Goal: Browse casually: Explore the website without a specific task or goal

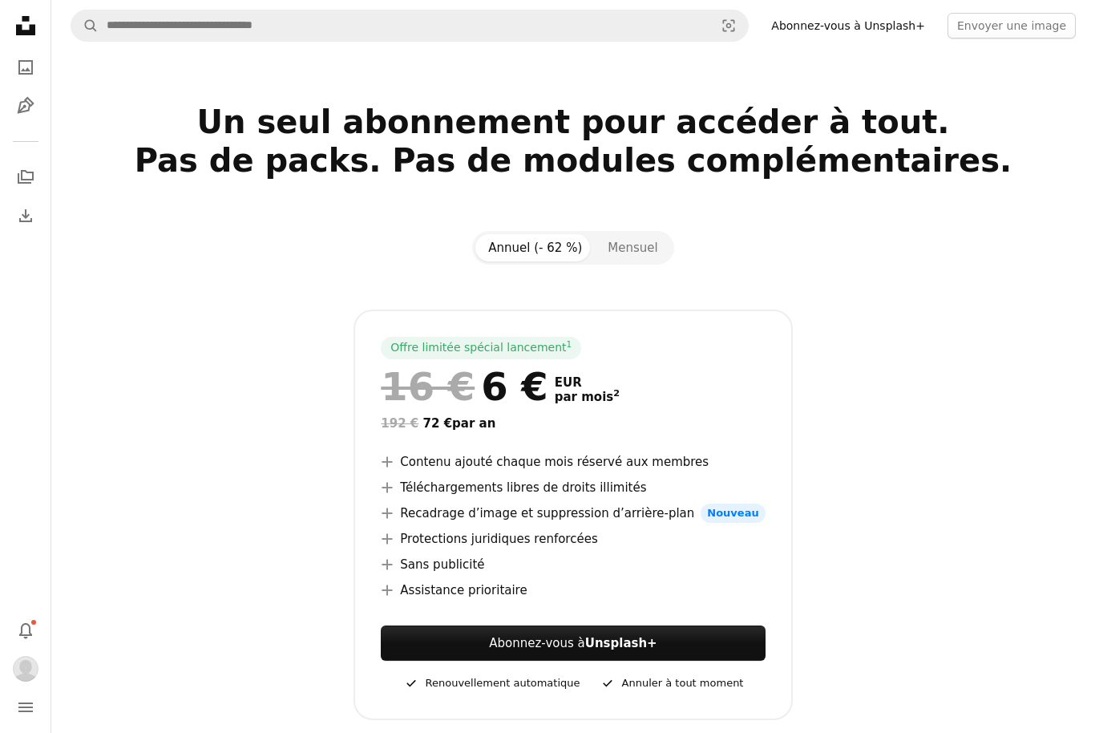
click at [26, 62] on icon "Photos" at bounding box center [25, 67] width 14 height 14
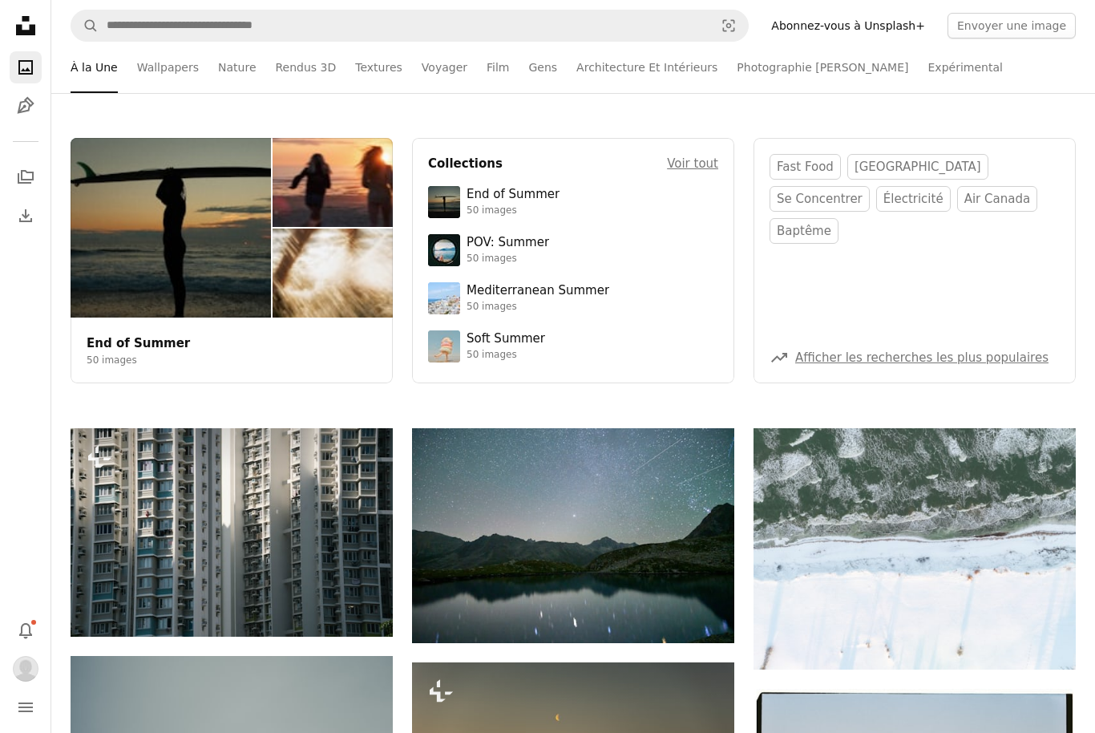
click at [28, 107] on icon "Pen Tool" at bounding box center [25, 105] width 19 height 19
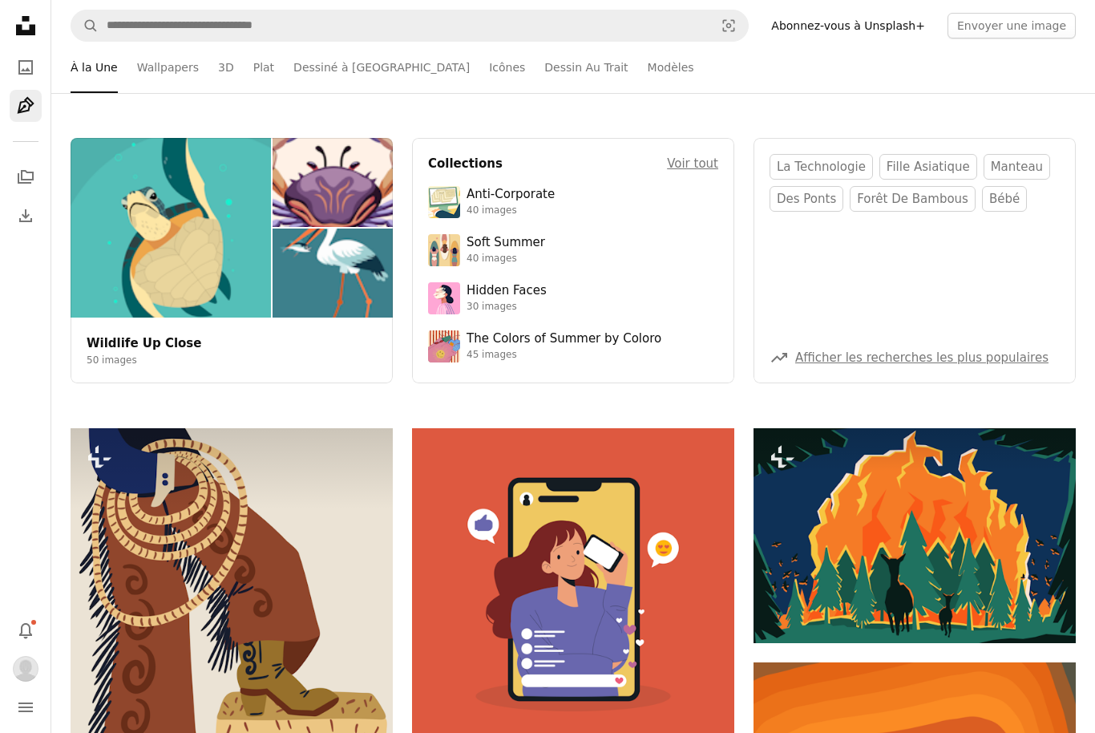
click at [29, 173] on icon "Collections" at bounding box center [26, 177] width 16 height 14
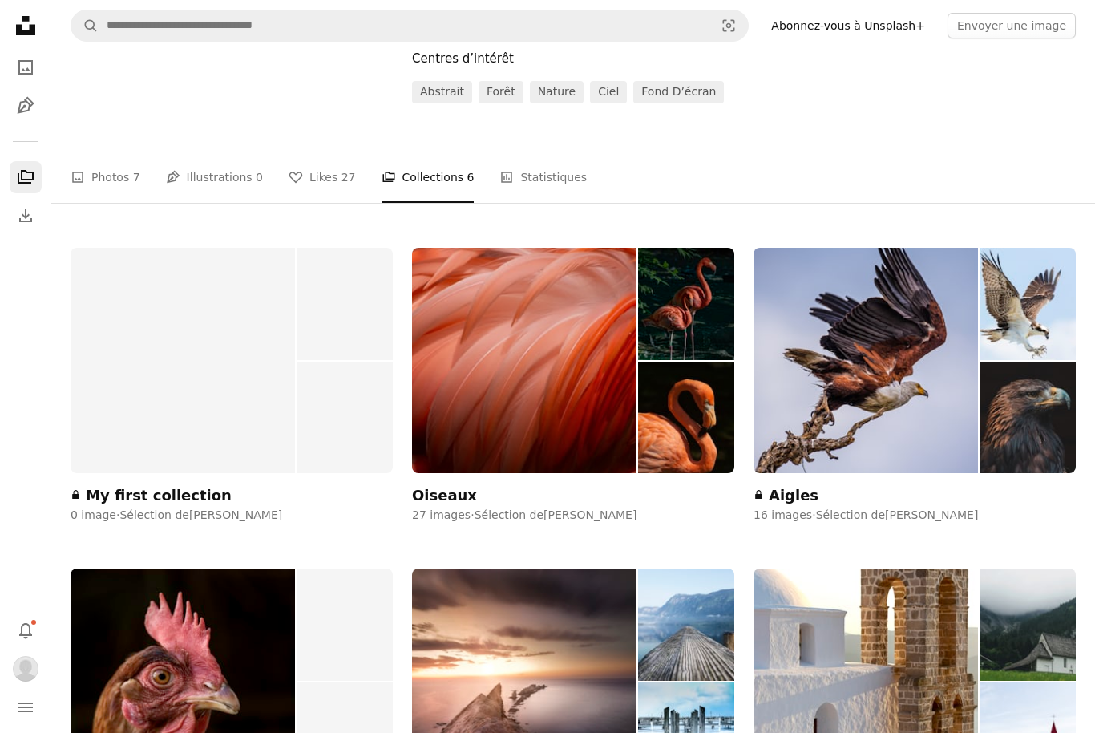
scroll to position [59, 0]
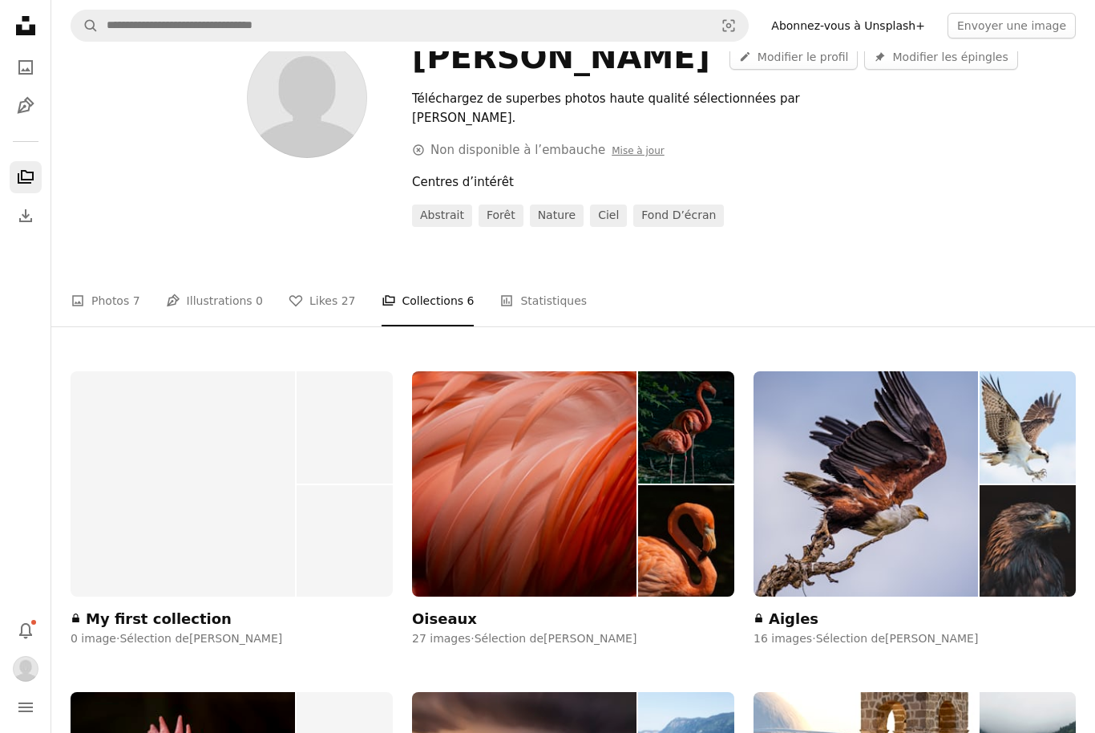
click at [99, 278] on link "A photo Photos 7" at bounding box center [106, 300] width 70 height 51
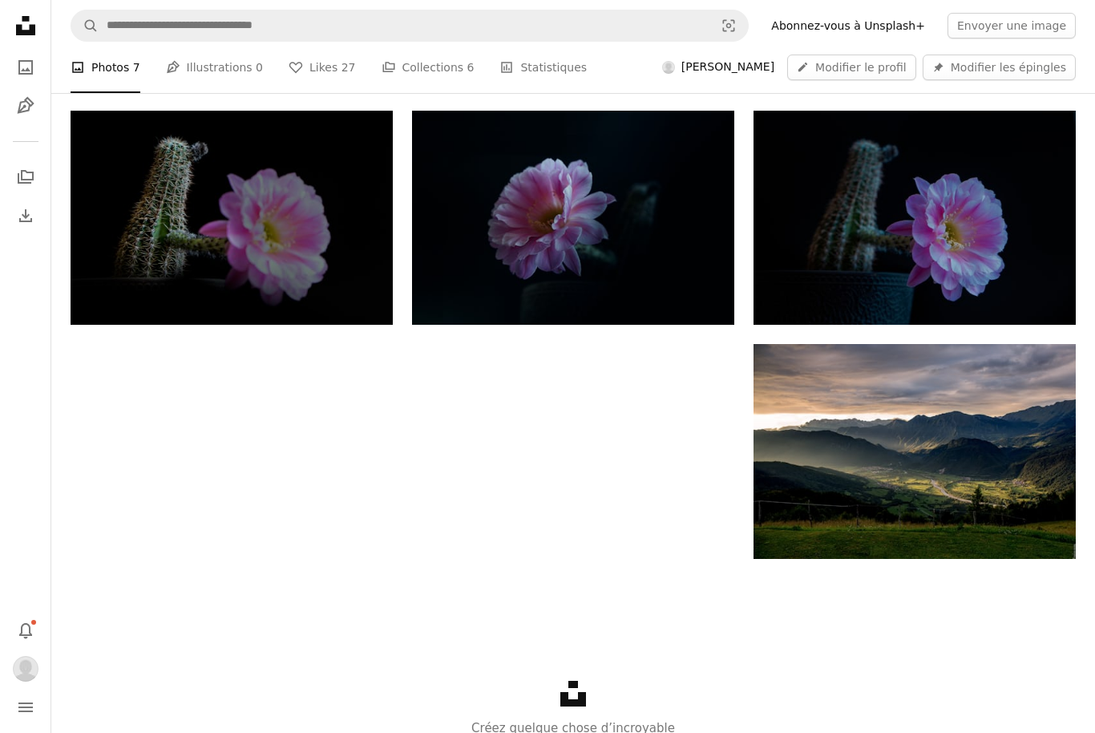
scroll to position [526, 0]
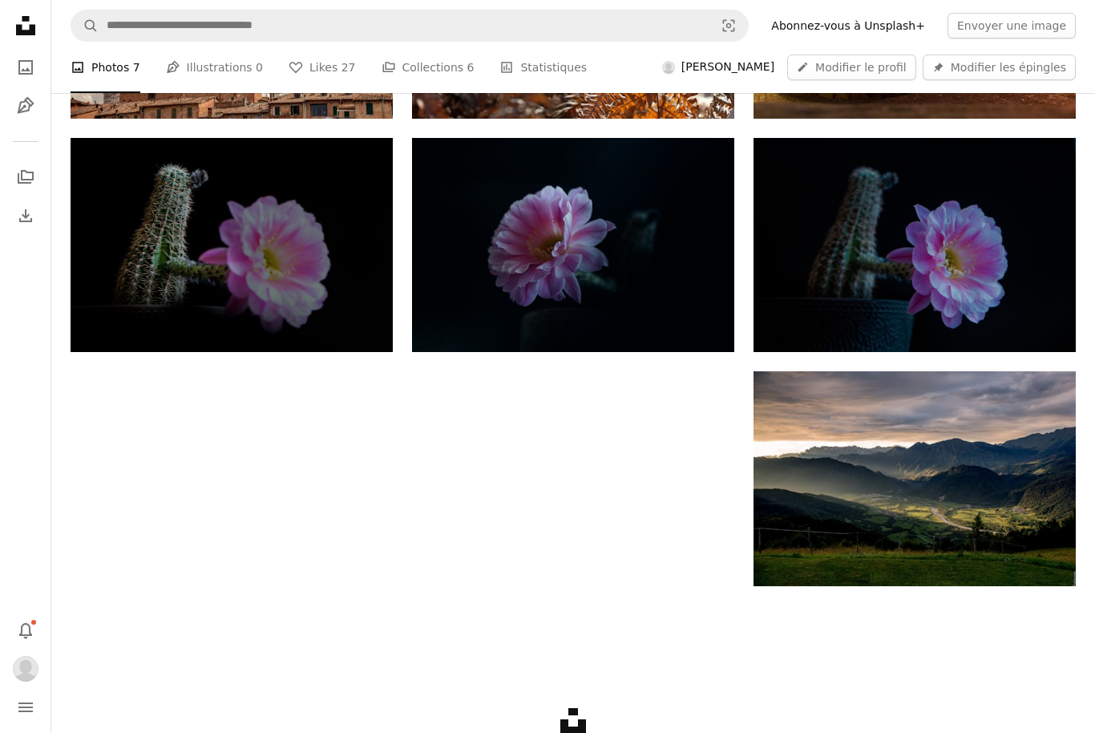
click at [781, 554] on img at bounding box center [915, 478] width 322 height 215
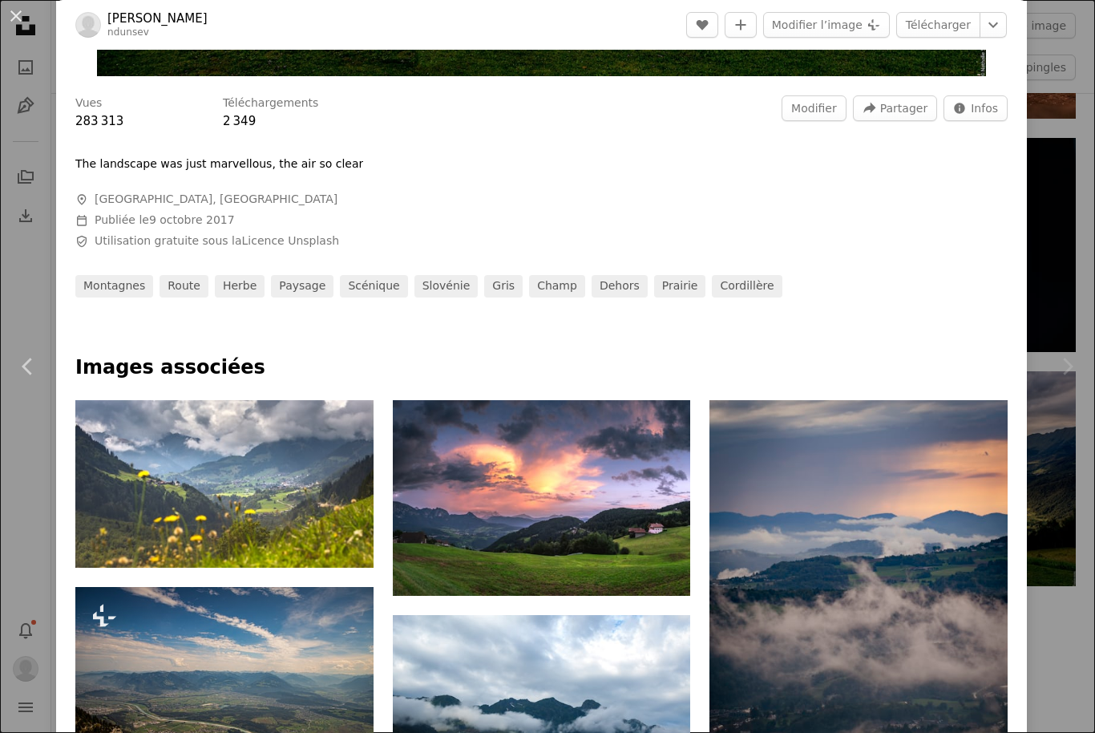
scroll to position [584, 0]
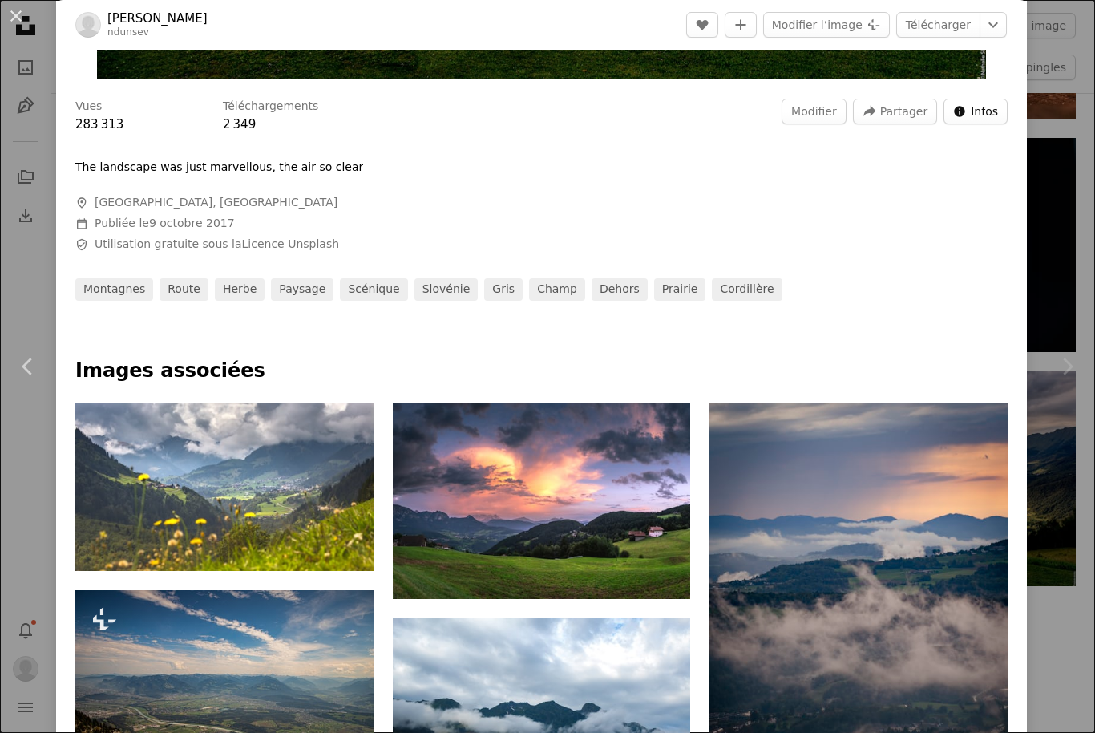
click at [989, 123] on span "Infos" at bounding box center [984, 111] width 27 height 24
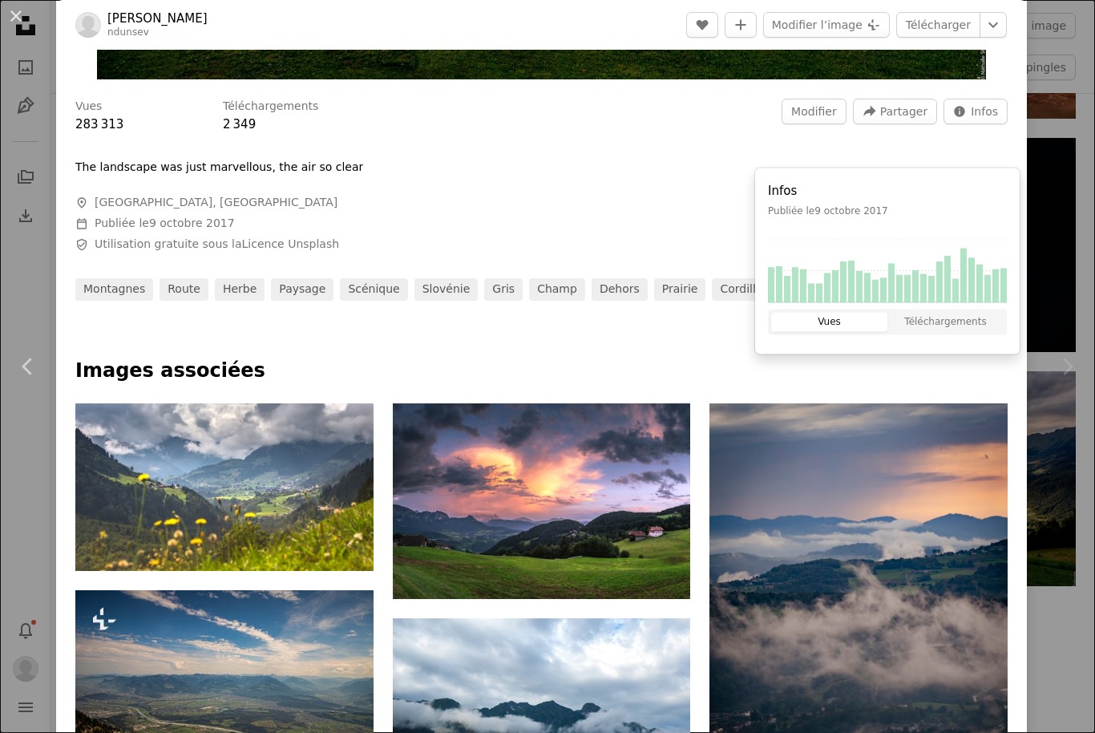
click at [840, 331] on button "Vues" at bounding box center [829, 322] width 116 height 19
click at [949, 328] on button "Téléchargements" at bounding box center [946, 322] width 116 height 19
click at [847, 328] on button "Vues" at bounding box center [829, 322] width 116 height 19
click at [887, 289] on rect at bounding box center [883, 289] width 6 height 25
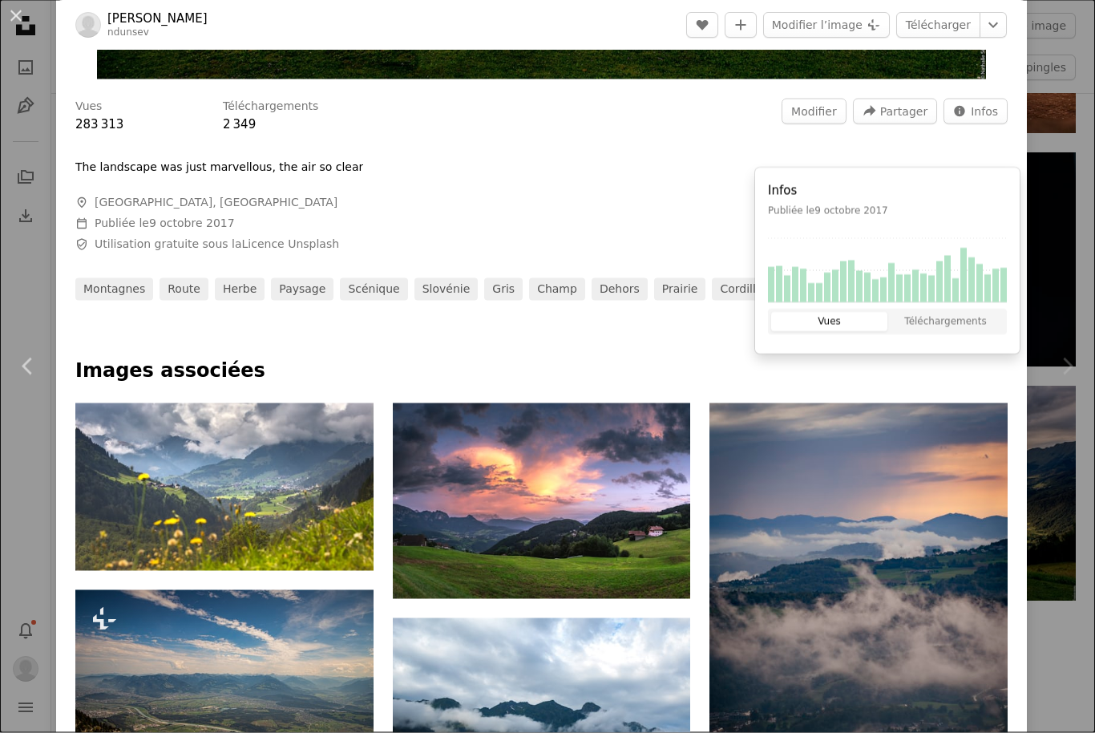
scroll to position [512, 0]
click at [823, 326] on button "Vues" at bounding box center [829, 322] width 116 height 19
click at [245, 160] on div at bounding box center [541, 147] width 932 height 26
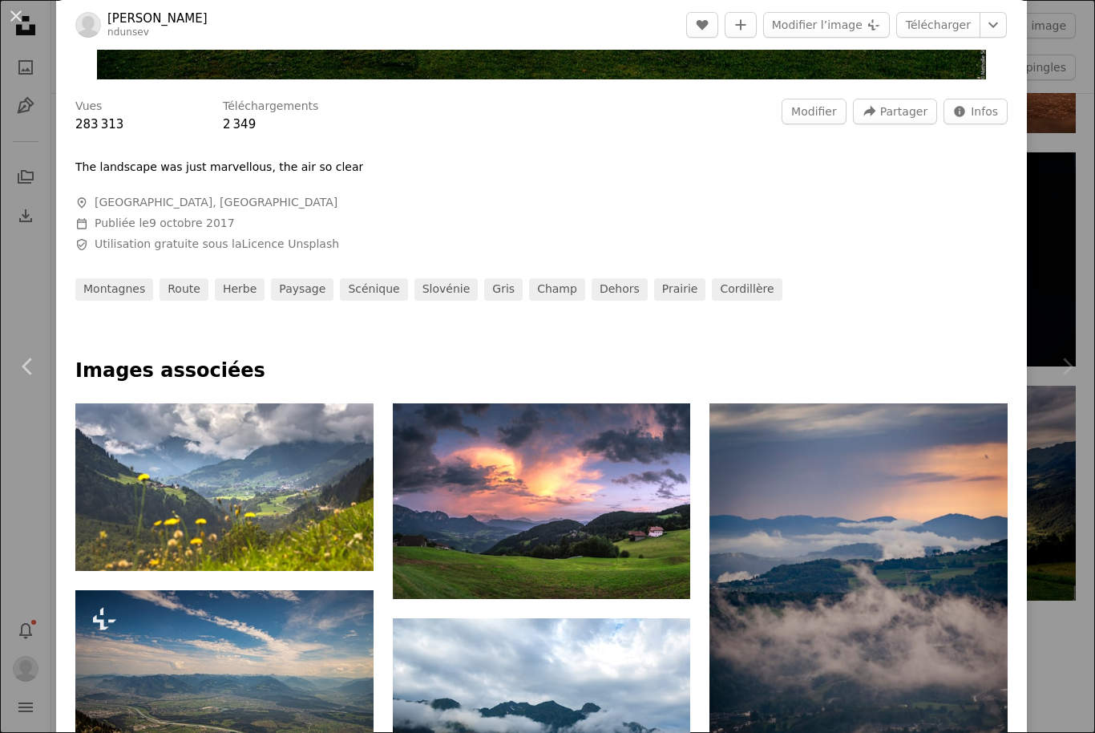
click at [91, 134] on div "Vues 283 313" at bounding box center [139, 116] width 128 height 35
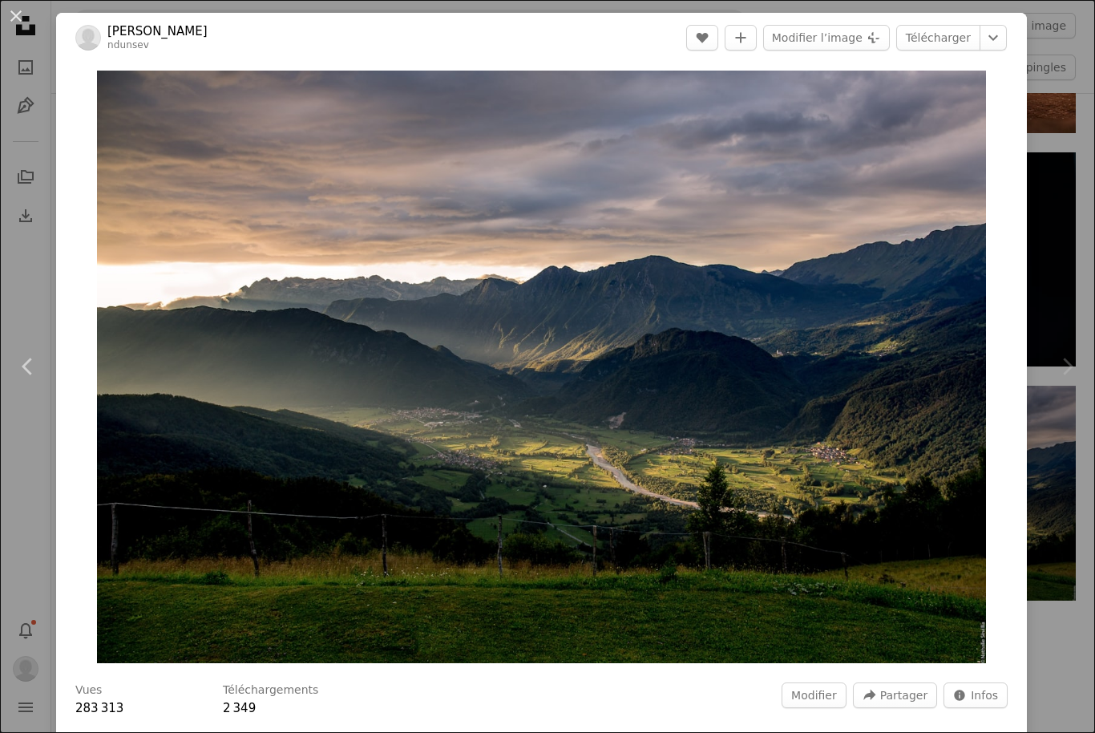
scroll to position [0, 0]
click at [1074, 427] on div "Chevron right" at bounding box center [1067, 366] width 56 height 154
click at [986, 517] on img "Zoom sur cette image" at bounding box center [541, 367] width 889 height 593
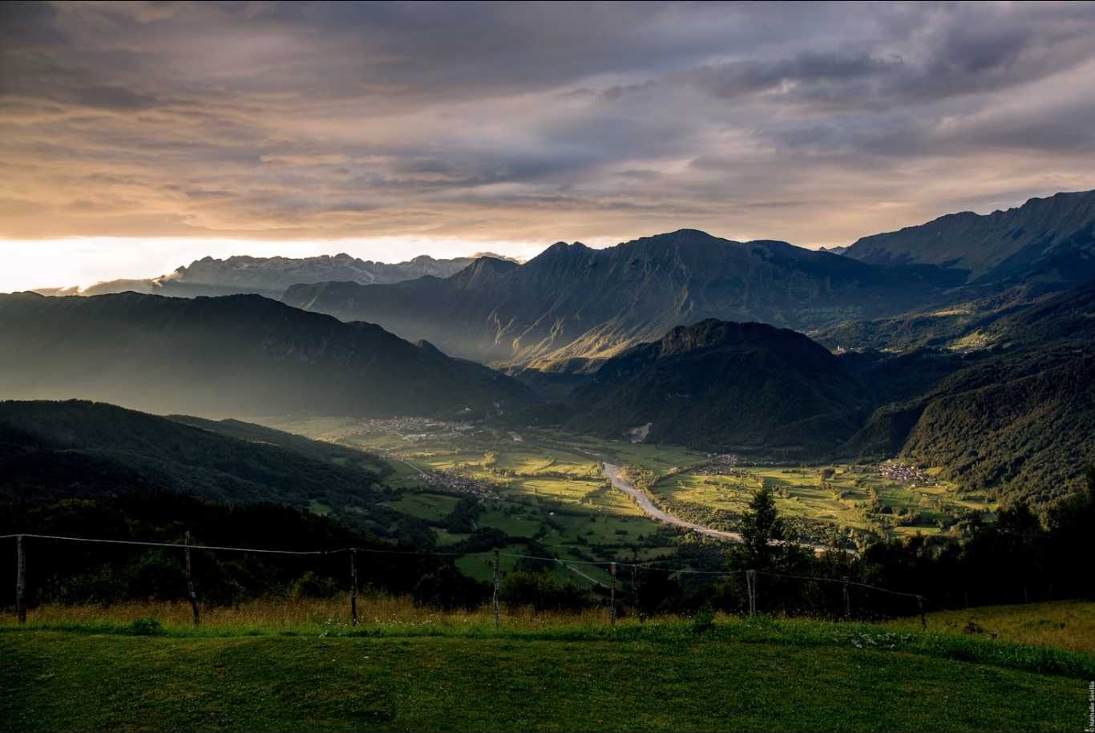
click at [965, 581] on img "Zoom arrière sur cette image" at bounding box center [547, 366] width 1097 height 731
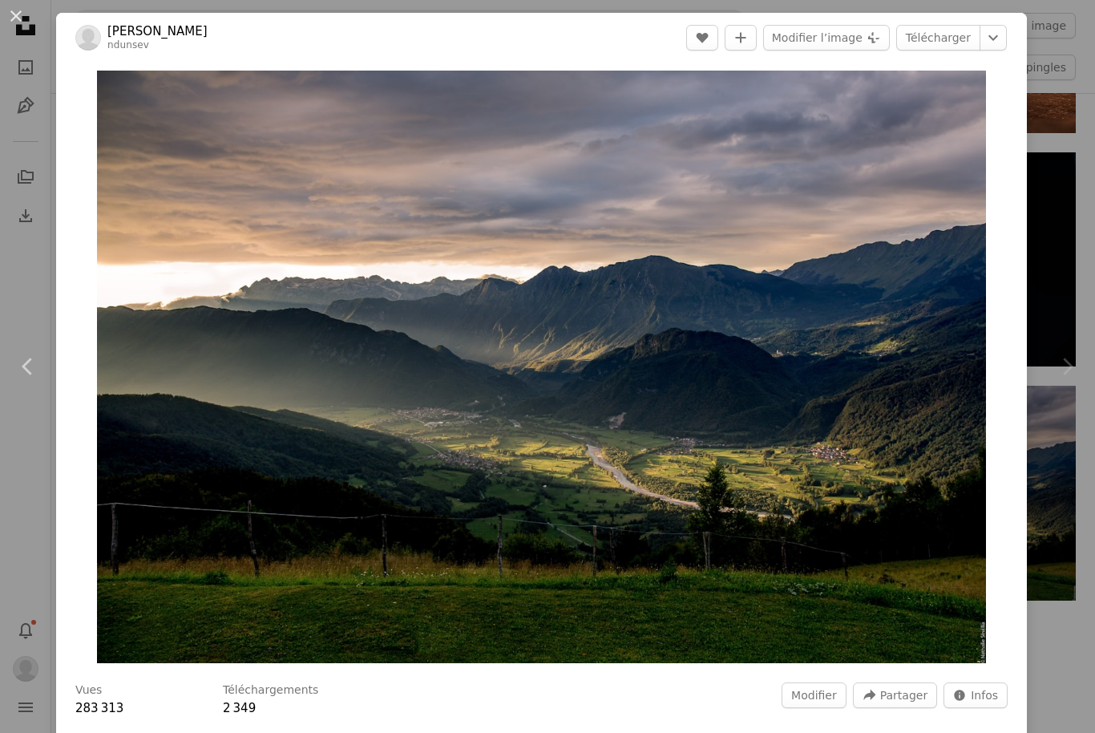
click at [25, 19] on button "An X shape" at bounding box center [15, 15] width 19 height 19
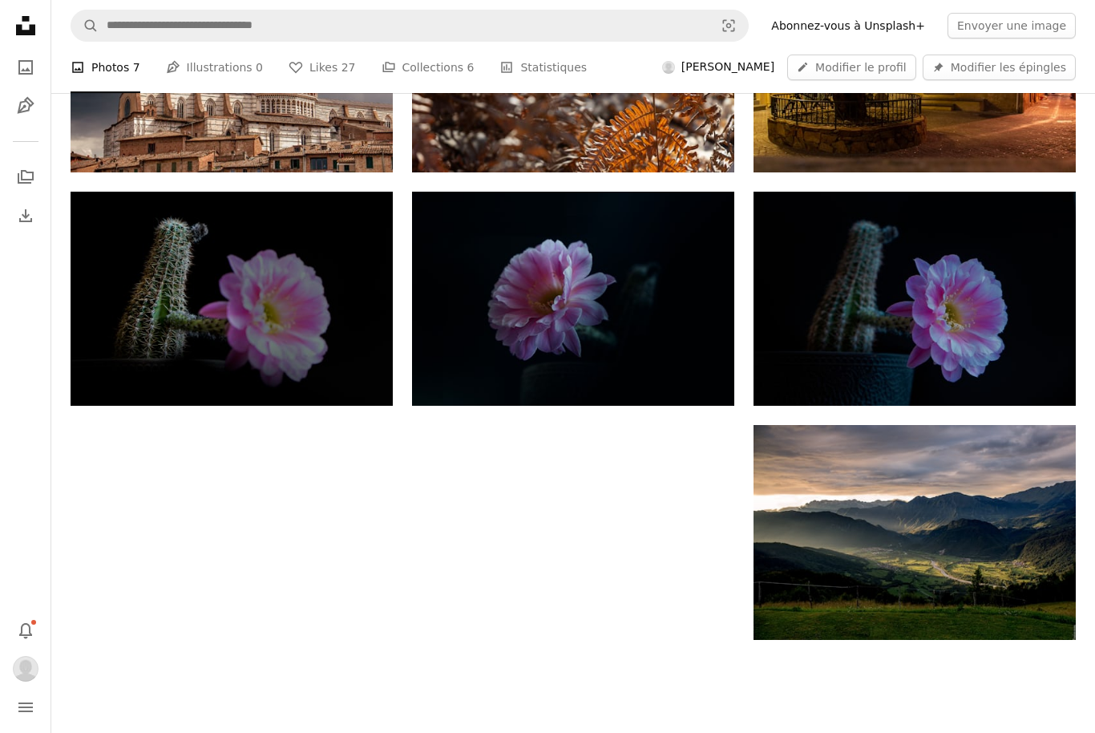
scroll to position [472, 0]
click at [957, 303] on img at bounding box center [915, 299] width 322 height 215
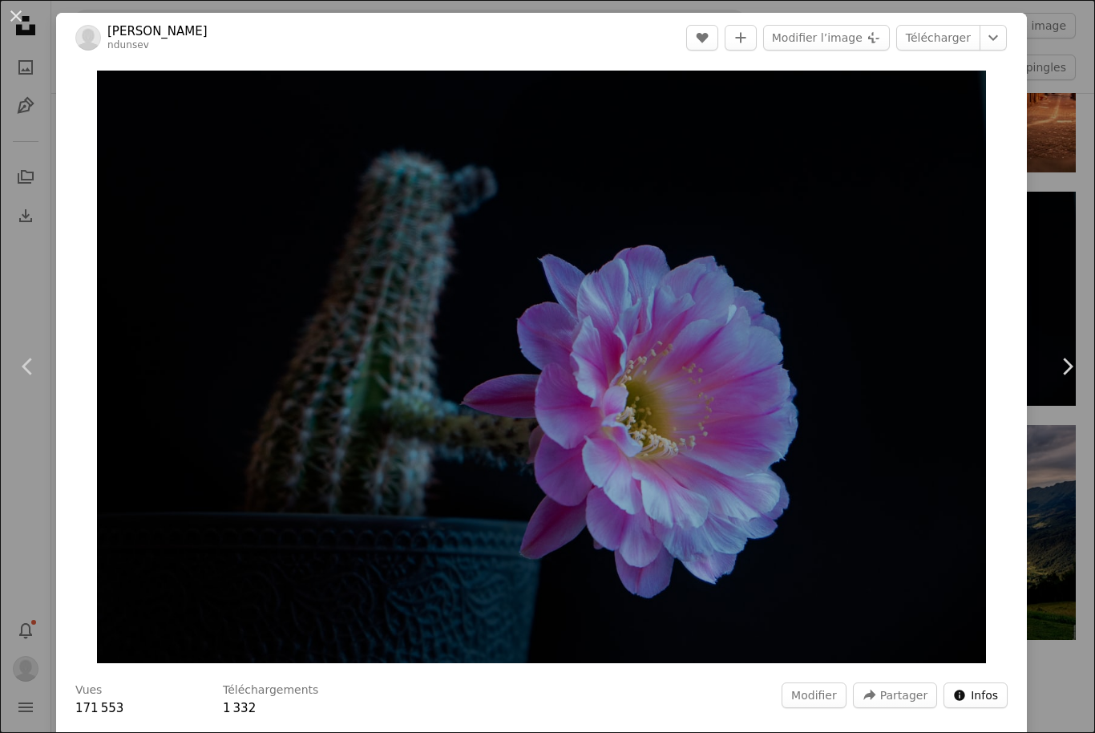
click at [998, 707] on span "Infos" at bounding box center [984, 695] width 27 height 24
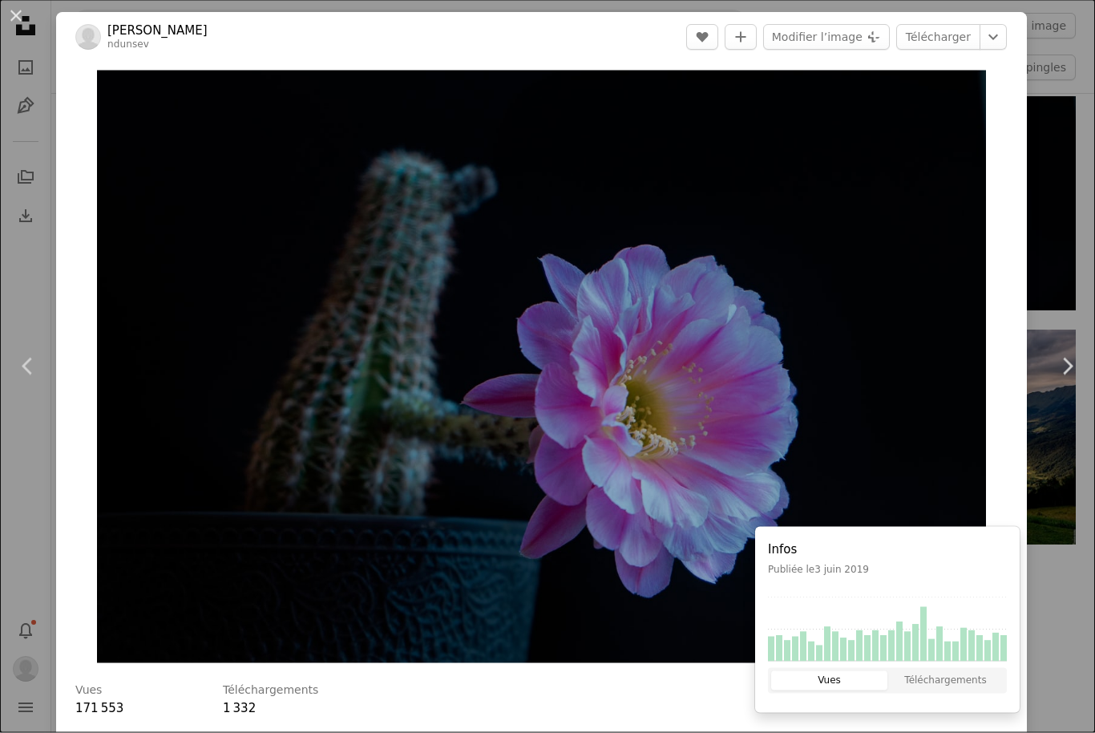
scroll to position [564, 0]
click at [850, 688] on button "Vues" at bounding box center [829, 680] width 116 height 19
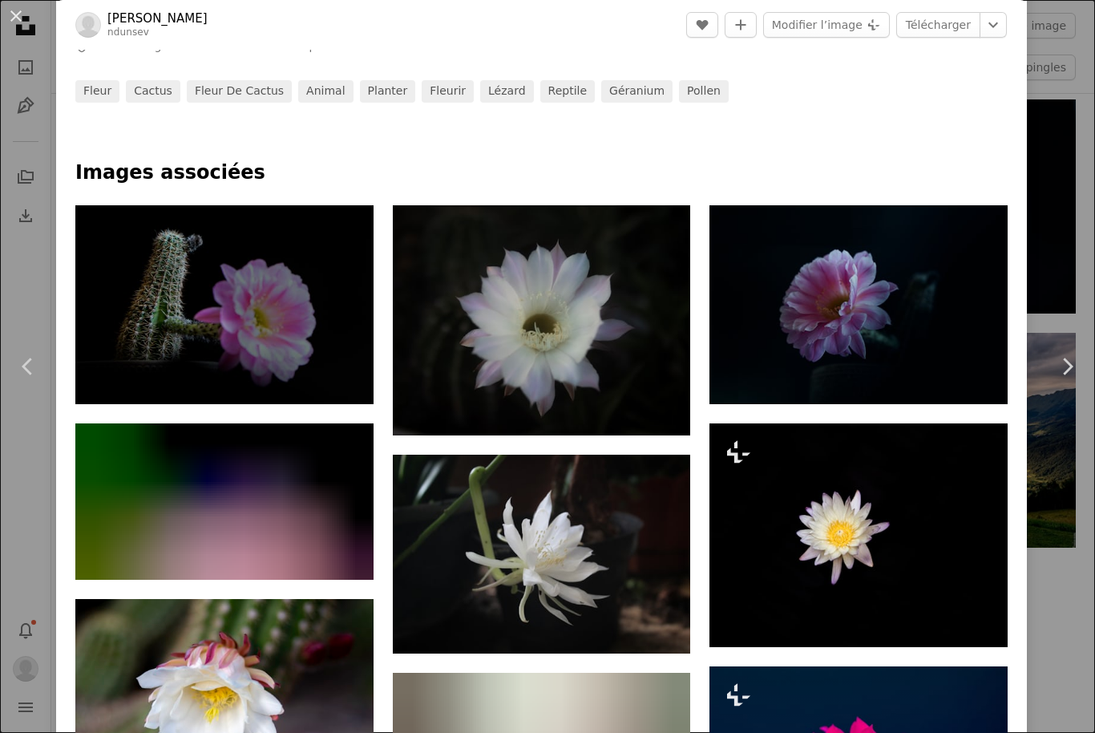
scroll to position [718, 0]
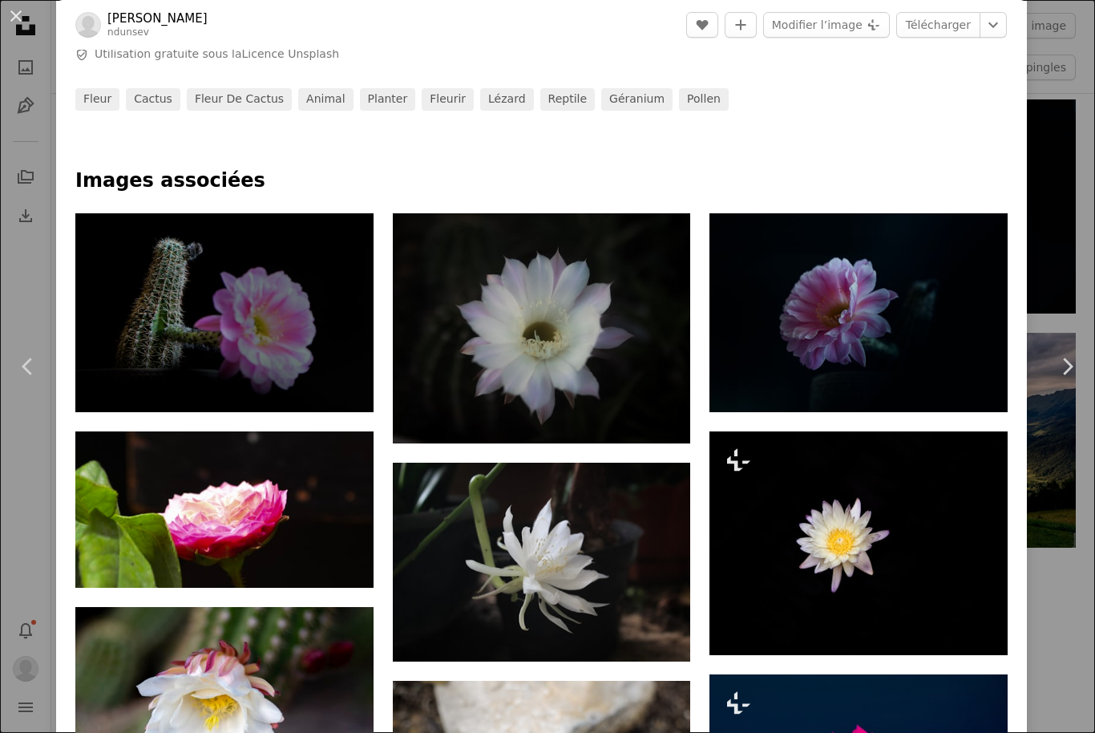
click at [874, 378] on img at bounding box center [859, 312] width 298 height 199
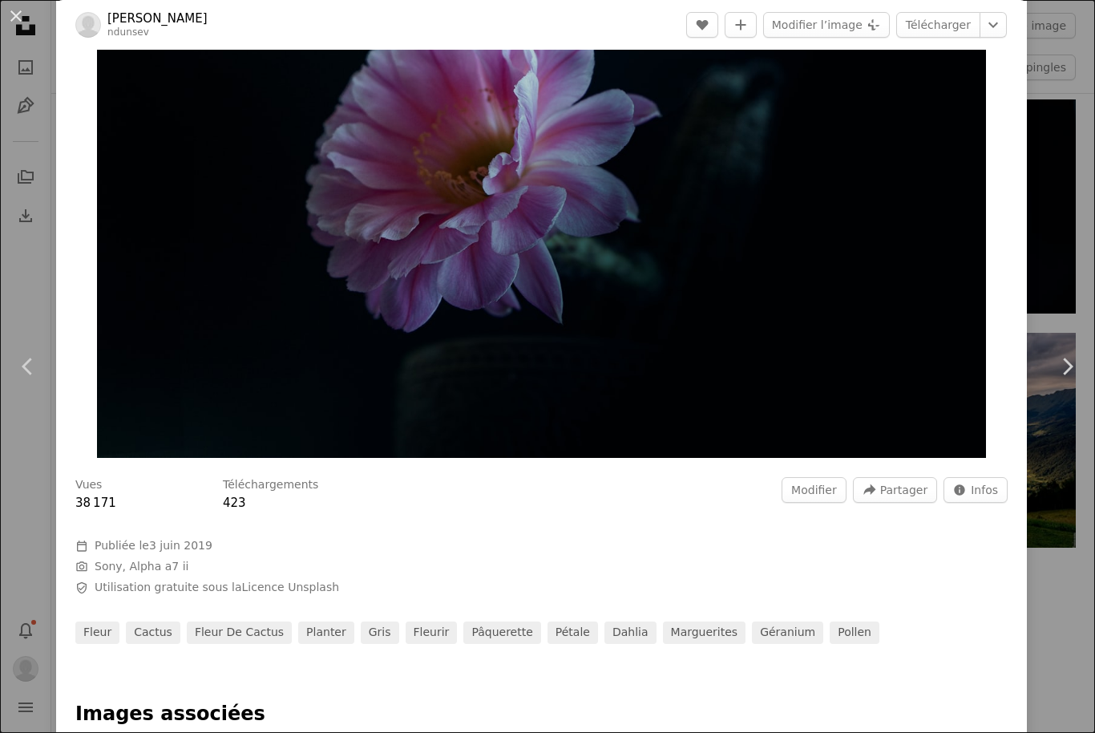
scroll to position [225, 0]
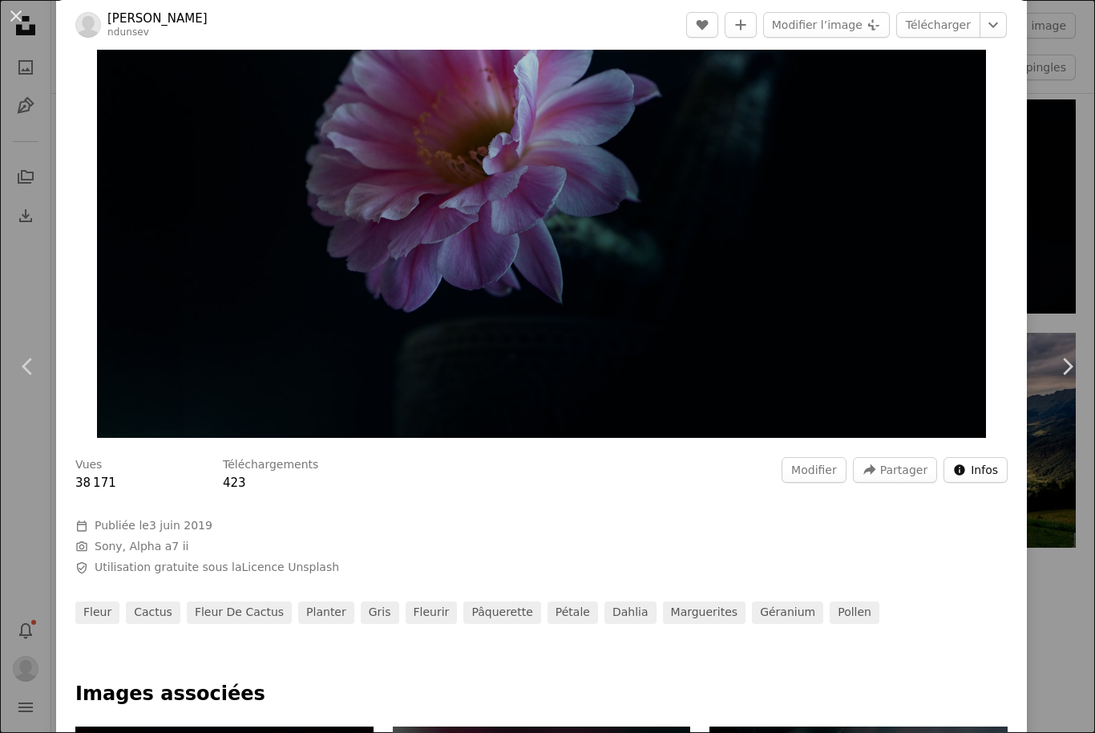
click at [998, 482] on span "Infos" at bounding box center [984, 470] width 27 height 24
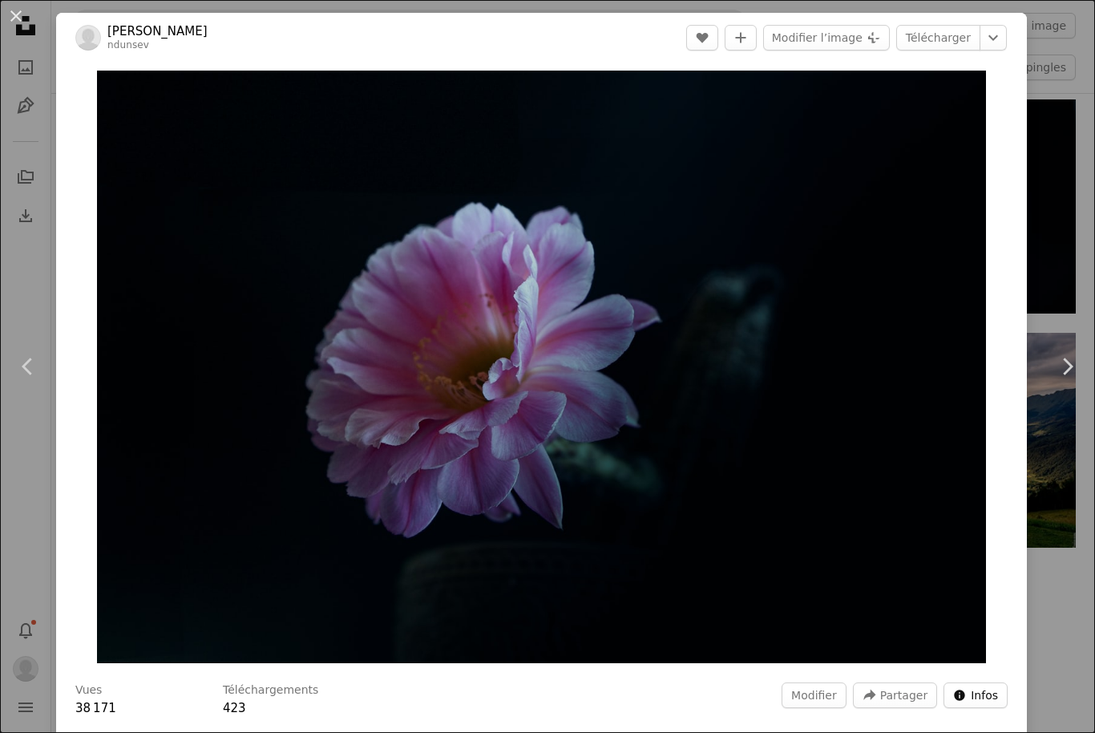
scroll to position [0, 0]
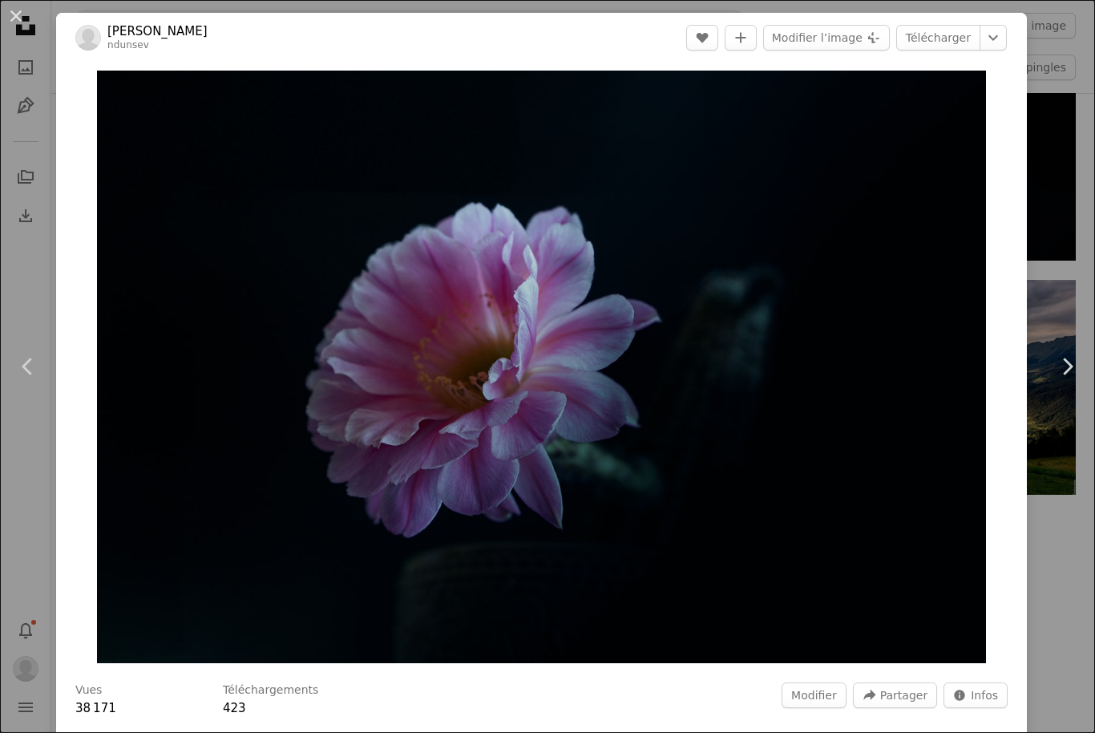
click at [26, 18] on button "An X shape" at bounding box center [15, 15] width 19 height 19
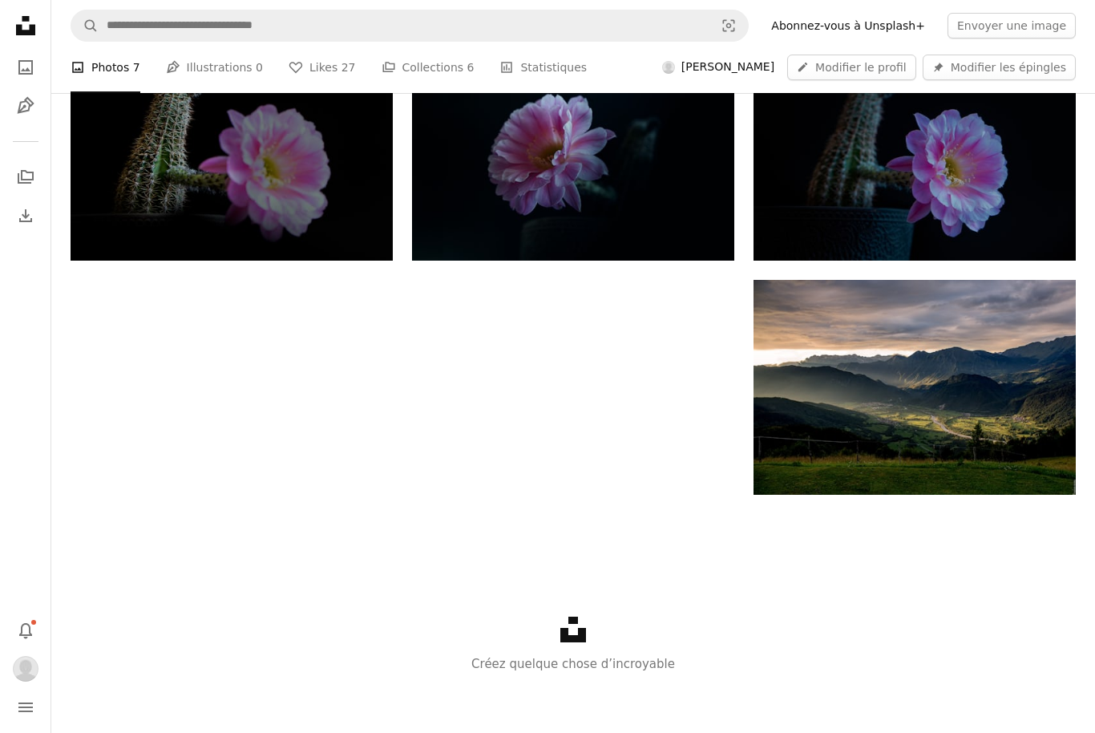
scroll to position [525, 0]
